Goal: Navigation & Orientation: Find specific page/section

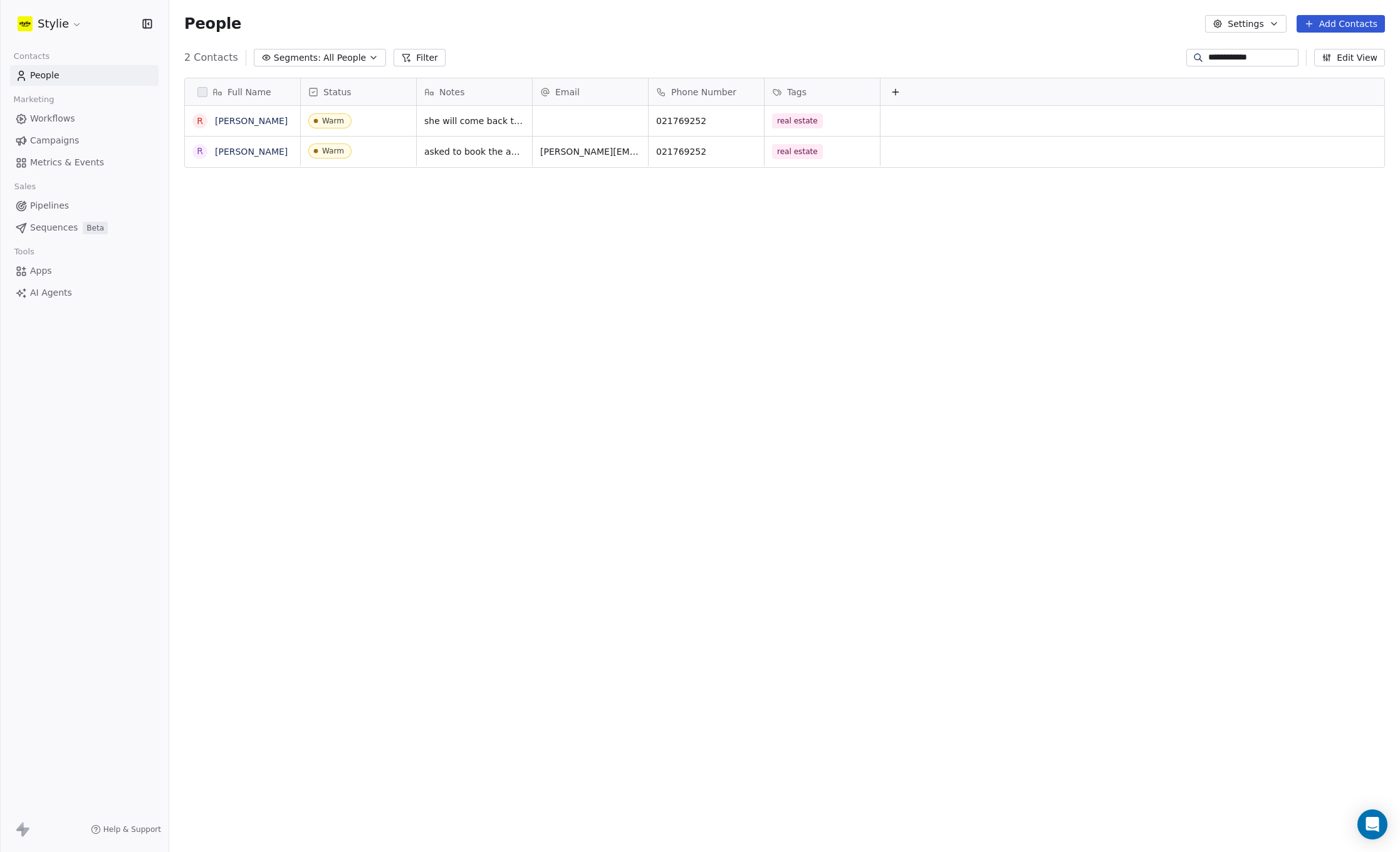
scroll to position [741, 1222]
